Goal: Task Accomplishment & Management: Use online tool/utility

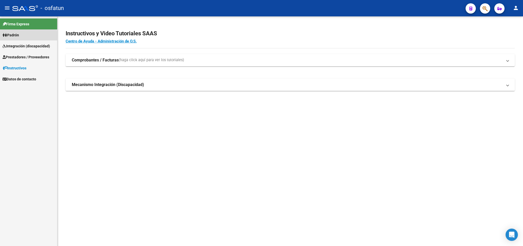
click at [12, 36] on span "Padrón" at bounding box center [11, 35] width 16 height 6
click at [15, 47] on link "Análisis Afiliado" at bounding box center [28, 46] width 57 height 11
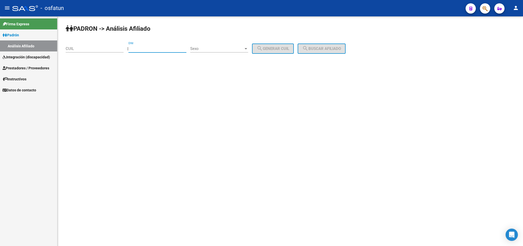
paste input "52818076"
type input "52818076"
click at [166, 48] on input "52818076" at bounding box center [157, 48] width 58 height 5
click at [94, 48] on input "CUIL" at bounding box center [95, 48] width 58 height 5
paste input "20-52818076-1"
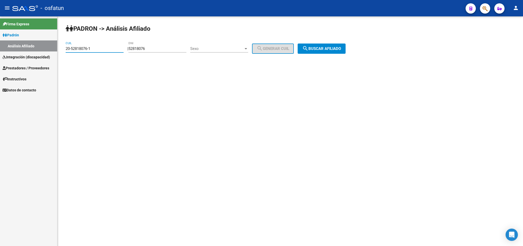
type input "20-52818076-1"
click at [333, 49] on span "search Buscar afiliado" at bounding box center [321, 48] width 39 height 5
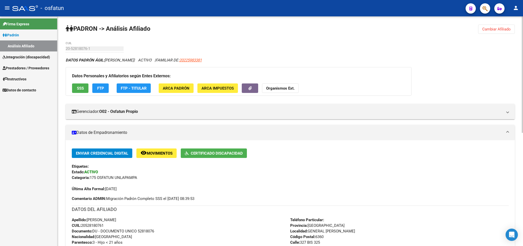
click at [523, 146] on div at bounding box center [522, 131] width 1 height 230
click at [17, 58] on span "Integración (discapacidad)" at bounding box center [26, 57] width 47 height 6
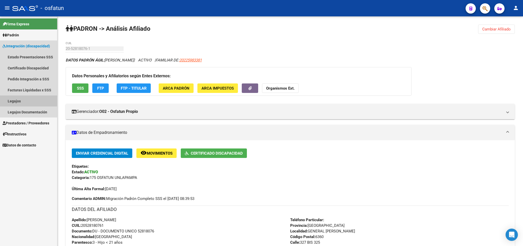
click at [16, 97] on link "Legajos" at bounding box center [28, 101] width 57 height 11
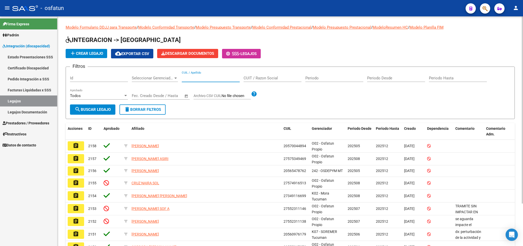
paste input "20528180761"
type input "20528180761"
click at [82, 105] on button "search Buscar Legajo" at bounding box center [92, 110] width 45 height 10
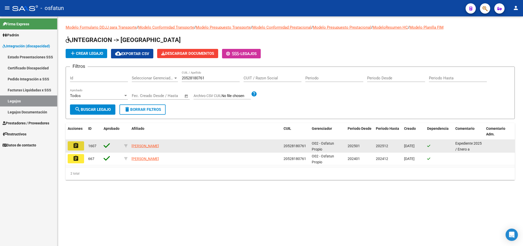
click at [78, 145] on mat-icon "assignment" at bounding box center [76, 146] width 6 height 6
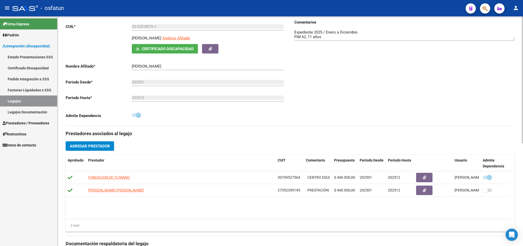
scroll to position [91, 0]
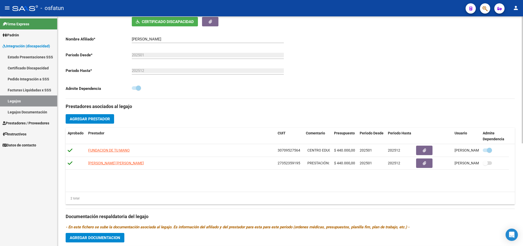
click at [522, 120] on div at bounding box center [522, 130] width 1 height 127
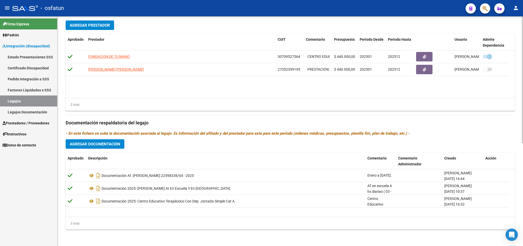
scroll to position [126, 0]
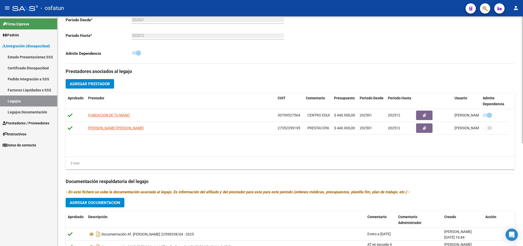
click at [522, 138] on div at bounding box center [522, 150] width 1 height 127
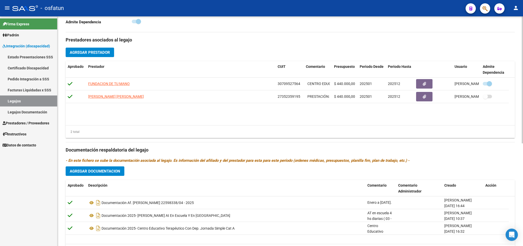
scroll to position [186, 0]
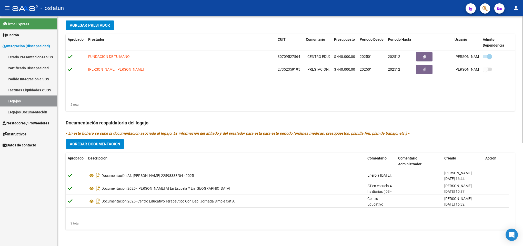
click at [522, 142] on div at bounding box center [522, 182] width 1 height 127
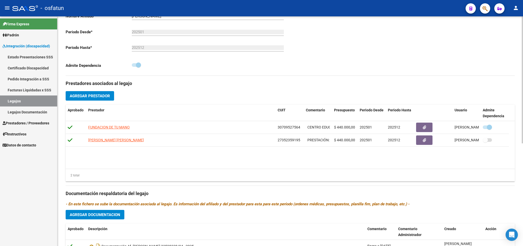
scroll to position [112, 0]
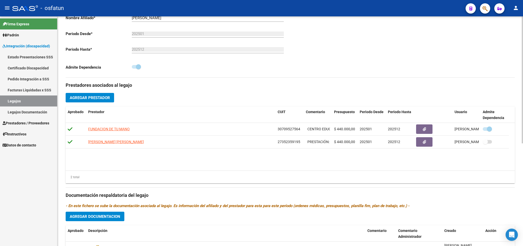
click at [517, 176] on div "arrow_back Editar 1607 save Guardar cambios Legajo de Integración Modelo Formul…" at bounding box center [290, 111] width 467 height 415
click at [88, 97] on span "Agregar Prestador" at bounding box center [90, 98] width 40 height 5
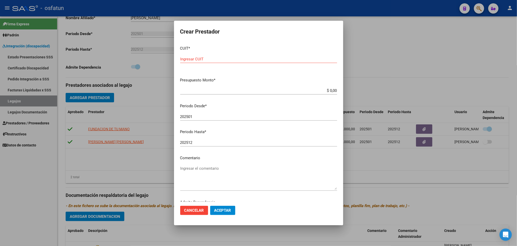
click at [377, 38] on div at bounding box center [258, 123] width 517 height 246
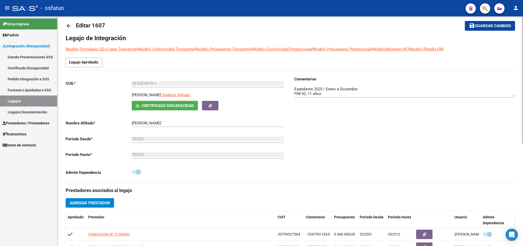
scroll to position [0, 0]
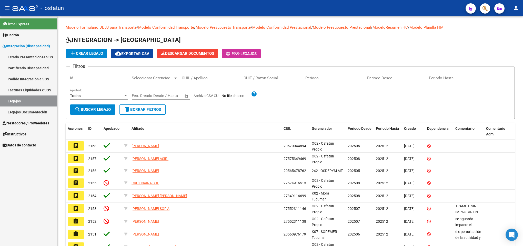
click at [18, 99] on link "Legajos" at bounding box center [28, 101] width 57 height 11
paste input "20528180761"
type input "20528180761"
click at [101, 106] on button "search Buscar Legajo" at bounding box center [92, 110] width 45 height 10
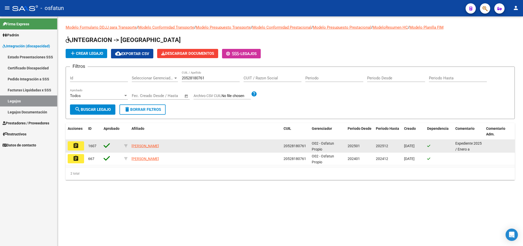
click at [75, 143] on mat-icon "assignment" at bounding box center [76, 146] width 6 height 6
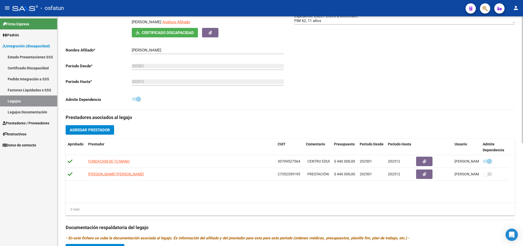
scroll to position [113, 0]
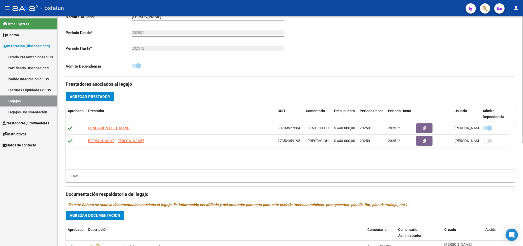
click at [523, 154] on div at bounding box center [522, 143] width 1 height 127
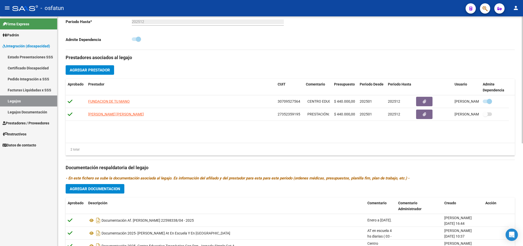
scroll to position [142, 0]
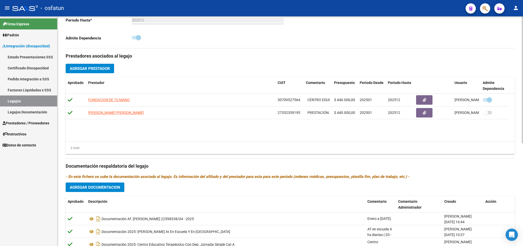
click at [523, 119] on div at bounding box center [522, 158] width 1 height 127
